Goal: Task Accomplishment & Management: Complete application form

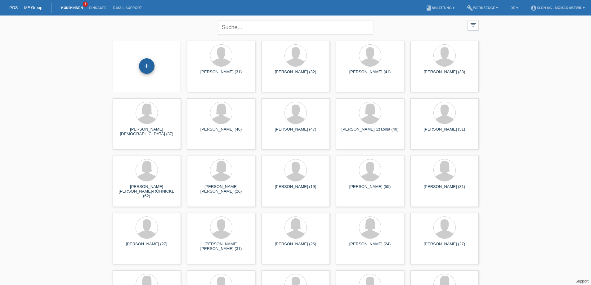
click at [143, 69] on div "+" at bounding box center [147, 66] width 16 height 16
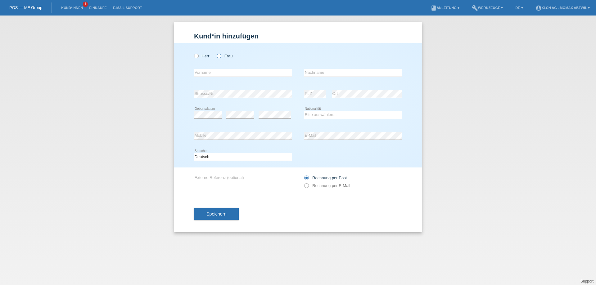
click at [216, 53] on icon at bounding box center [216, 53] width 0 height 0
click at [219, 57] on input "Frau" at bounding box center [219, 56] width 4 height 4
radio input "true"
click at [213, 74] on input "text" at bounding box center [243, 73] width 98 height 8
type input "Aksic"
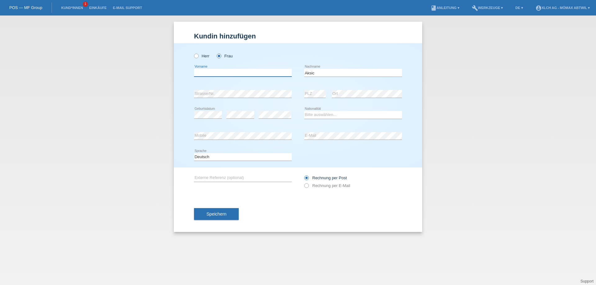
drag, startPoint x: 206, startPoint y: 72, endPoint x: 202, endPoint y: 70, distance: 4.6
click at [206, 72] on input "text" at bounding box center [243, 73] width 98 height 8
drag, startPoint x: 219, startPoint y: 72, endPoint x: 160, endPoint y: 73, distance: 58.4
click at [160, 73] on div "Kund*in hinzufügen Kunde hinzufügen Kundin hinzufügen Herr Frau Danijela error …" at bounding box center [298, 151] width 596 height 270
type input "Danijela"
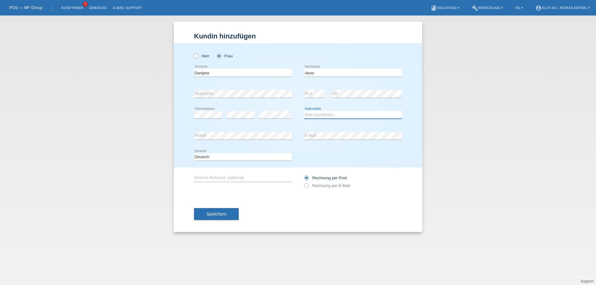
click at [316, 115] on select "Bitte auswählen... Schweiz Deutschland Liechtenstein Österreich ------------ Af…" at bounding box center [353, 114] width 98 height 7
select select "RS"
click at [304, 111] on select "Bitte auswählen... Schweiz Deutschland Liechtenstein Österreich ------------ Af…" at bounding box center [353, 114] width 98 height 7
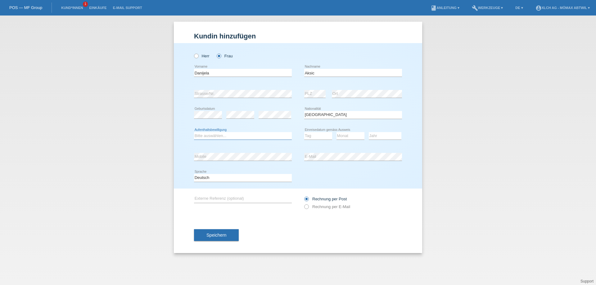
click at [223, 136] on select "Bitte auswählen... C B B - Flüchtlingsstatus Andere" at bounding box center [243, 135] width 98 height 7
select select "C"
click at [194, 132] on select "Bitte auswählen... C B B - Flüchtlingsstatus Andere" at bounding box center [243, 135] width 98 height 7
click at [314, 136] on select "Tag 01 02 03 04 05 06 07 08 09 10 11" at bounding box center [318, 135] width 28 height 7
select select "24"
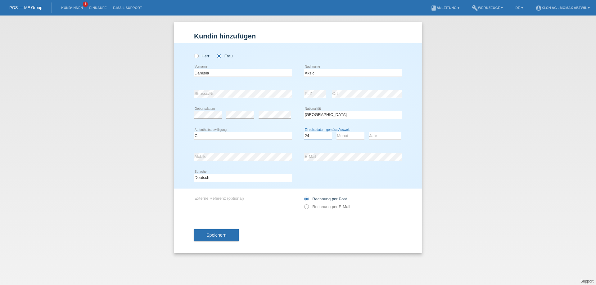
click at [304, 132] on select "Tag 01 02 03 04 05 06 07 08 09 10 11" at bounding box center [318, 135] width 28 height 7
click at [344, 133] on select "Monat 01 02 03 04 05 06 07 08 09 10 11" at bounding box center [351, 135] width 28 height 7
select select "06"
click at [337, 132] on select "Monat 01 02 03 04 05 06 07 08 09 10 11" at bounding box center [351, 135] width 28 height 7
click at [380, 134] on select "Jahr 2025 2024 2023 2022 2021 2020 2019 2018 2017 2016 2015 2014 2013 2012 2011…" at bounding box center [385, 135] width 33 height 7
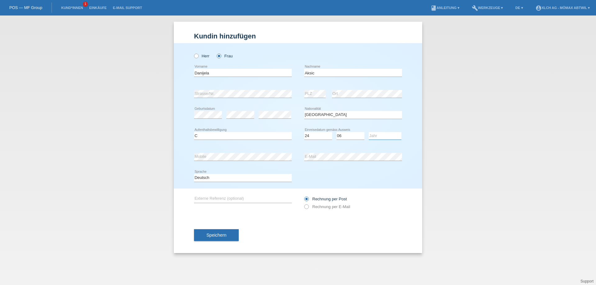
select select "1997"
click at [369, 132] on select "Jahr 2025 2024 2023 2022 2021 2020 2019 2018 2017 2016 2015 2014 2013 2012 2011…" at bounding box center [385, 135] width 33 height 7
click at [226, 197] on input "text" at bounding box center [243, 199] width 98 height 8
type input "2N4G / 1TCQ"
click at [303, 204] on icon at bounding box center [303, 204] width 0 height 0
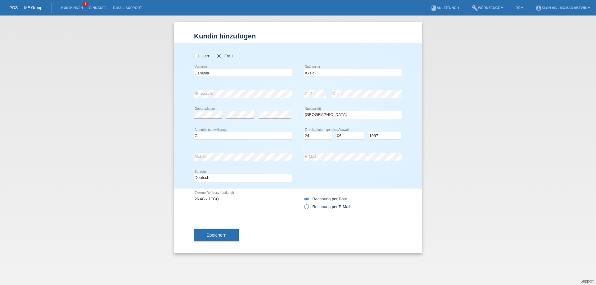
click at [307, 206] on input "Rechnung per E-Mail" at bounding box center [306, 209] width 4 height 8
radio input "true"
click at [214, 233] on span "Speichern" at bounding box center [216, 235] width 20 height 5
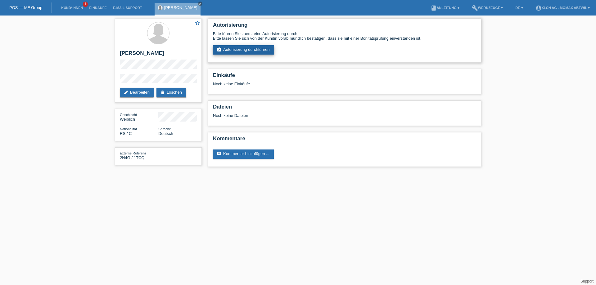
click at [240, 47] on link "assignment_turned_in Autorisierung durchführen" at bounding box center [243, 49] width 61 height 9
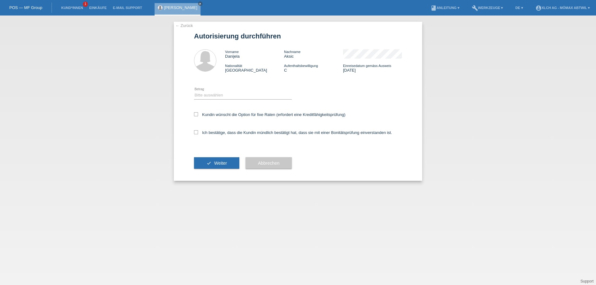
select select "2"
click at [194, 92] on select "Bitte auswählen CHF 1.00 - CHF 499.00 CHF 500.00 - CHF 1'999.00 CHF 2'000.00 - …" at bounding box center [243, 95] width 98 height 7
click at [217, 132] on label "Ich bestätige, dass die Kundin mündlich bestätigt hat, dass sie mit einer Bonit…" at bounding box center [293, 132] width 198 height 5
click at [198, 132] on input "Ich bestätige, dass die Kundin mündlich bestätigt hat, dass sie mit einer Bonit…" at bounding box center [196, 132] width 4 height 4
checkbox input "true"
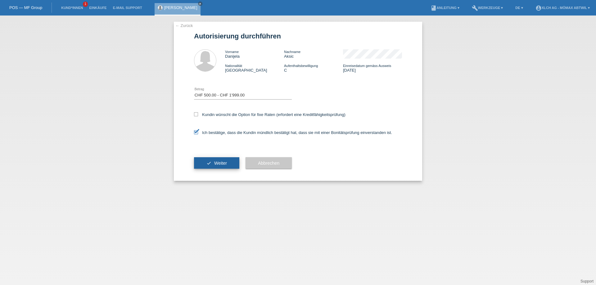
click at [216, 164] on span "Weiter" at bounding box center [220, 163] width 13 height 5
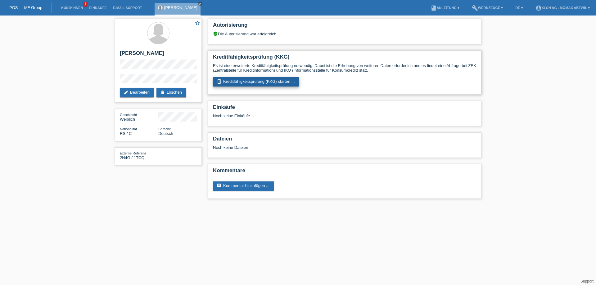
click at [237, 82] on link "perm_device_information Kreditfähigkeitsprüfung (KKG) starten ..." at bounding box center [256, 81] width 86 height 9
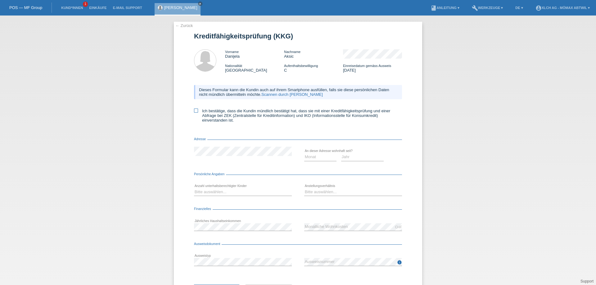
click at [195, 110] on icon at bounding box center [196, 111] width 4 height 4
click at [195, 110] on input "Ich bestätige, dass die Kundin mündlich bestätigt hat, dass sie mit einer Kredi…" at bounding box center [196, 111] width 4 height 4
checkbox input "true"
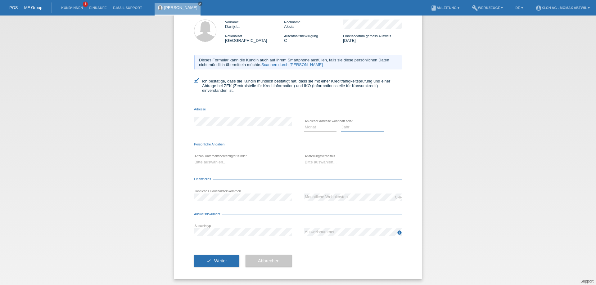
click at [347, 128] on select "Jahr 2025 2024 2023 2022 2021 2020 2019 2018 2017 2016 2015 2014 2013 2012 2011…" at bounding box center [362, 127] width 43 height 7
select select "2015"
click at [341, 124] on select "Jahr 2025 2024 2023 2022 2021 2020 2019 2018 2017 2016 2015 2014 2013 2012 2011…" at bounding box center [362, 127] width 43 height 7
click at [312, 124] on select "Monat 01 02 03 04 05 06 07 08 09 10" at bounding box center [320, 127] width 32 height 7
select select "08"
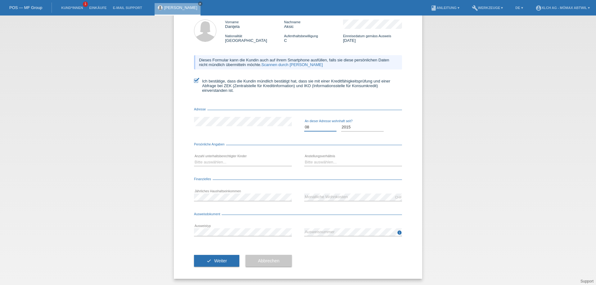
click at [304, 124] on select "Monat 01 02 03 04 05 06 07 08 09 10" at bounding box center [320, 127] width 32 height 7
click at [219, 162] on select "Bitte auswählen... 0 1 2 3 4 5 6 7 8 9" at bounding box center [243, 162] width 98 height 7
select select "2"
click at [194, 159] on select "Bitte auswählen... 0 1 2 3 4 5 6 7 8 9" at bounding box center [243, 162] width 98 height 7
click at [333, 165] on select "Bitte auswählen... Unbefristet Befristet Lehrling/Student Pensioniert Nicht arb…" at bounding box center [353, 162] width 98 height 7
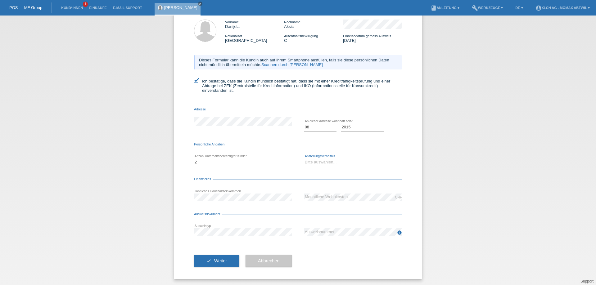
select select "UNLIMITED"
click at [304, 159] on select "Bitte auswählen... Unbefristet Befristet Lehrling/Student Pensioniert Nicht arb…" at bounding box center [353, 162] width 98 height 7
click at [397, 233] on icon "info" at bounding box center [399, 232] width 5 height 5
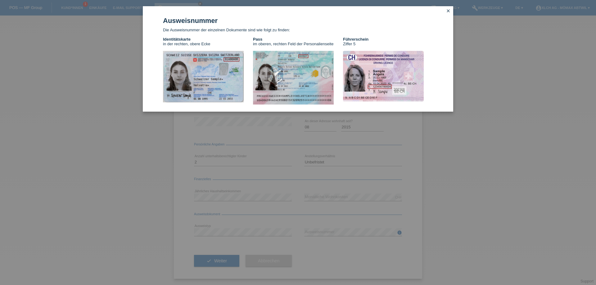
click at [447, 7] on div "Ausweisnummer Die Ausweisnummer der einzelnen Dokumente sind wie folgt zu finde…" at bounding box center [298, 59] width 310 height 106
click at [449, 9] on icon "close" at bounding box center [448, 10] width 5 height 5
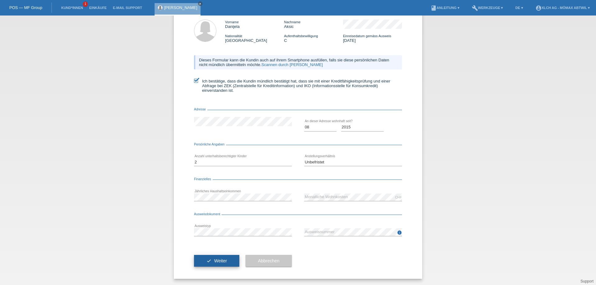
click at [206, 262] on icon "check" at bounding box center [208, 261] width 5 height 5
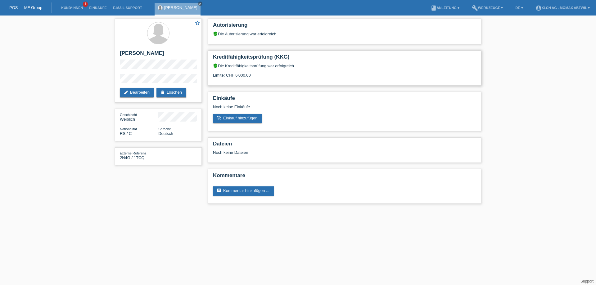
drag, startPoint x: 212, startPoint y: 75, endPoint x: 254, endPoint y: 74, distance: 41.3
click at [254, 74] on div "Kreditfähigkeitsprüfung (KKG) verified_user Die Kreditfähigkeitsprüfung war erf…" at bounding box center [344, 68] width 273 height 35
click at [254, 74] on div "verified_user Die Kreditfähigkeitsprüfung war erfolgreich. Limite: CHF 6'000.00" at bounding box center [344, 72] width 263 height 19
click at [240, 120] on link "add_shopping_cart Einkauf hinzufügen" at bounding box center [237, 118] width 49 height 9
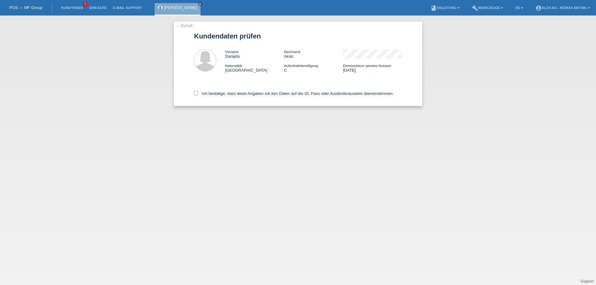
click at [198, 92] on icon at bounding box center [196, 93] width 4 height 4
click at [198, 92] on input "Ich bestätige, dass diese Angaben mit den Daten auf der ID, Pass oder Ausländer…" at bounding box center [196, 93] width 4 height 4
checkbox input "true"
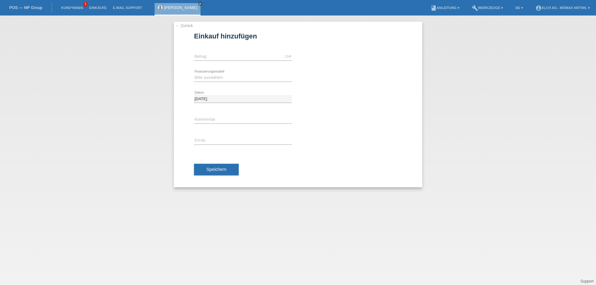
click at [206, 48] on div "CHF error [GEOGRAPHIC_DATA]" at bounding box center [243, 56] width 98 height 21
click at [208, 57] on input "text" at bounding box center [243, 57] width 98 height 8
type input "1170.60"
click at [208, 74] on select "Bitte auswählen Kauf auf Rechnung mit Teilzahlungsoption Fixe Raten - Zinsübern…" at bounding box center [243, 77] width 98 height 7
select select "112"
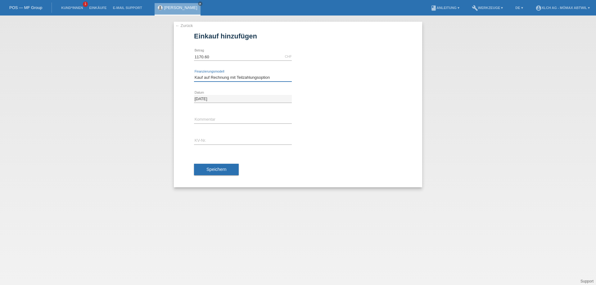
click at [194, 74] on select "Bitte auswählen Kauf auf Rechnung mit Teilzahlungsoption Fixe Raten - Zinsübern…" at bounding box center [243, 77] width 98 height 7
click at [206, 123] on input "text" at bounding box center [243, 120] width 98 height 8
type input "2N4G"
click at [213, 138] on input "text" at bounding box center [243, 141] width 98 height 8
type input "AGNGIM"
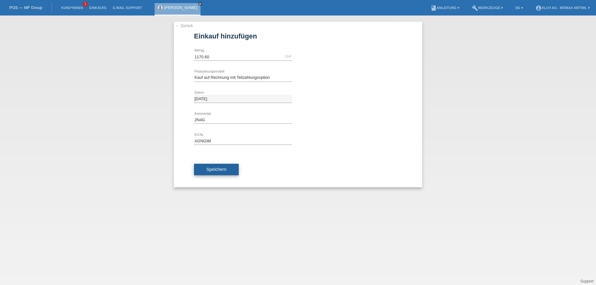
click at [205, 167] on button "Speichern" at bounding box center [216, 170] width 45 height 12
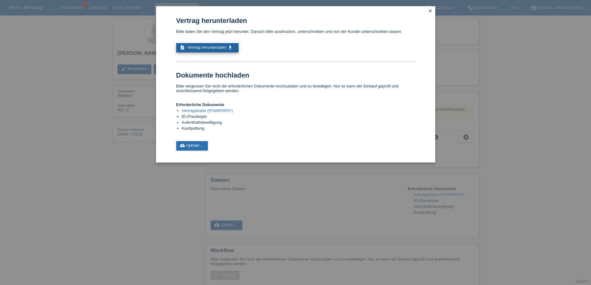
click at [201, 47] on span "Vertrag herunterladen" at bounding box center [207, 47] width 39 height 5
click at [193, 148] on link "cloud_upload Upload ..." at bounding box center [192, 145] width 32 height 9
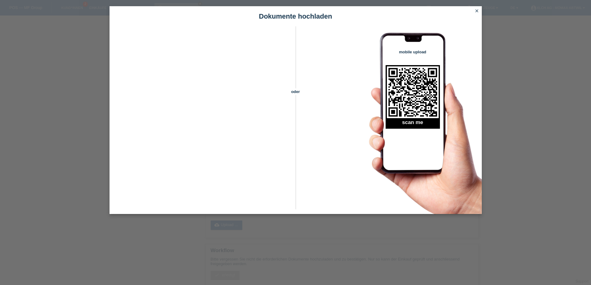
click at [477, 11] on icon "close" at bounding box center [477, 10] width 5 height 5
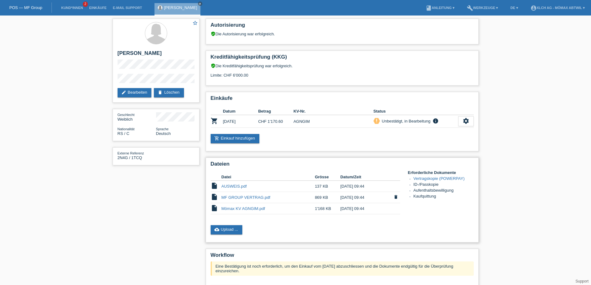
scroll to position [67, 0]
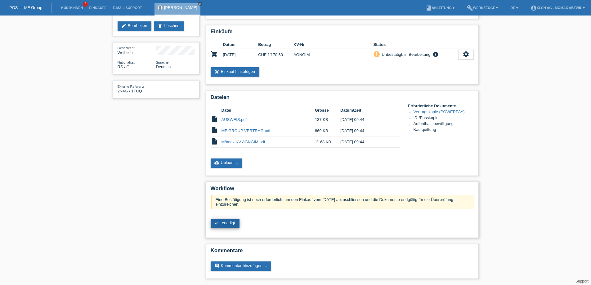
click at [223, 225] on span "erledigt" at bounding box center [228, 223] width 13 height 5
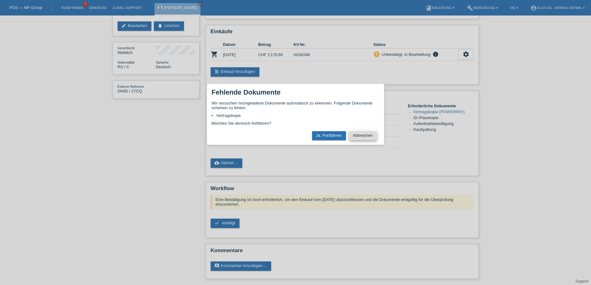
click at [357, 137] on button "Abbrechen" at bounding box center [363, 135] width 28 height 9
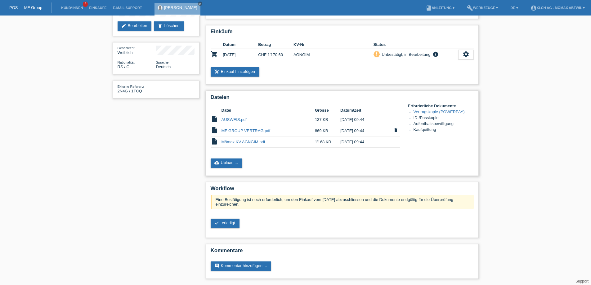
click at [235, 133] on link "MF GROUP VERTRAG.pdf" at bounding box center [246, 131] width 49 height 5
click at [227, 224] on span "erledigt" at bounding box center [228, 223] width 13 height 5
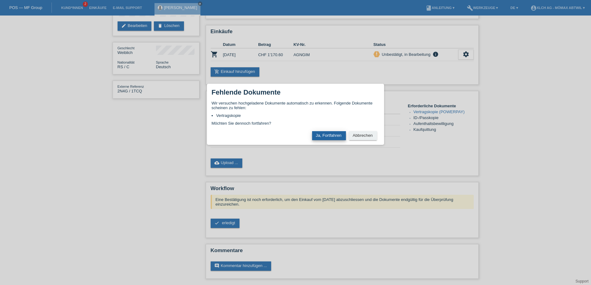
click at [325, 135] on button "Ja, Fortfahren" at bounding box center [329, 135] width 34 height 9
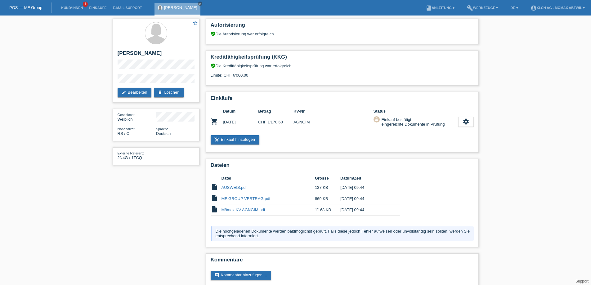
scroll to position [9, 0]
